Goal: Information Seeking & Learning: Learn about a topic

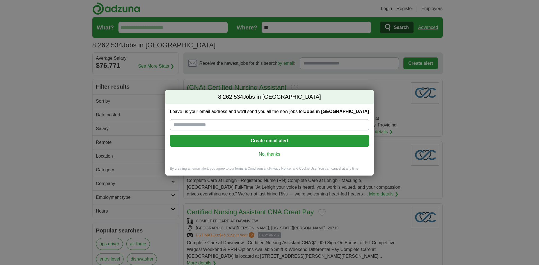
click at [265, 158] on div "Leave us your email address and we'll send you all the new jobs for Jobs in [GE…" at bounding box center [269, 135] width 208 height 62
click at [268, 153] on link "No, thanks" at bounding box center [269, 154] width 190 height 6
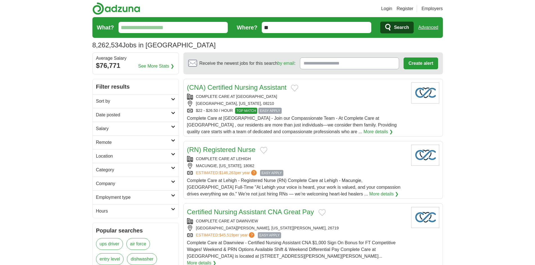
click at [162, 28] on input "What?" at bounding box center [173, 27] width 110 height 11
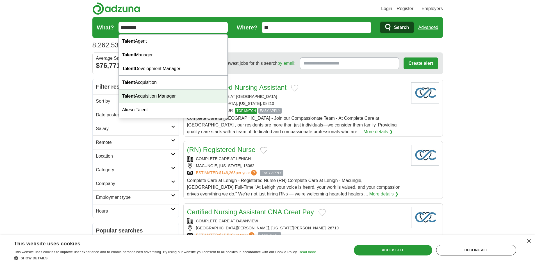
click at [165, 94] on div "Talent Acquisition Manager" at bounding box center [173, 97] width 109 height 14
type input "**********"
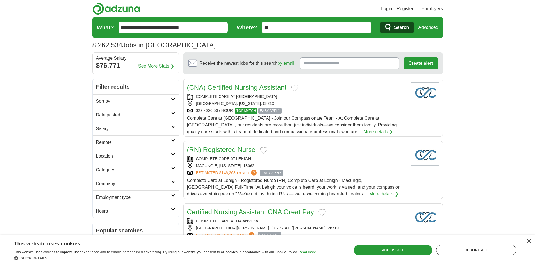
click at [394, 26] on span "Search" at bounding box center [401, 27] width 15 height 11
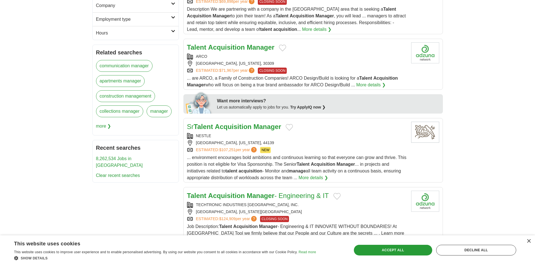
scroll to position [197, 0]
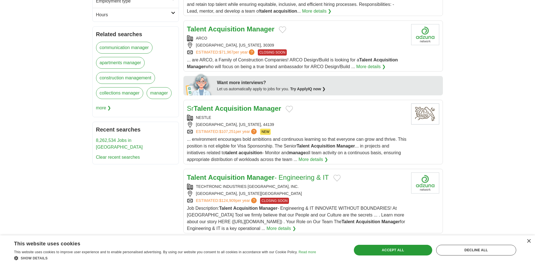
click at [233, 109] on strong "Acquisition" at bounding box center [233, 109] width 37 height 8
click at [279, 179] on link "Talent Acquisition Manager - Engineering & IT" at bounding box center [258, 178] width 142 height 8
